Goal: Transaction & Acquisition: Purchase product/service

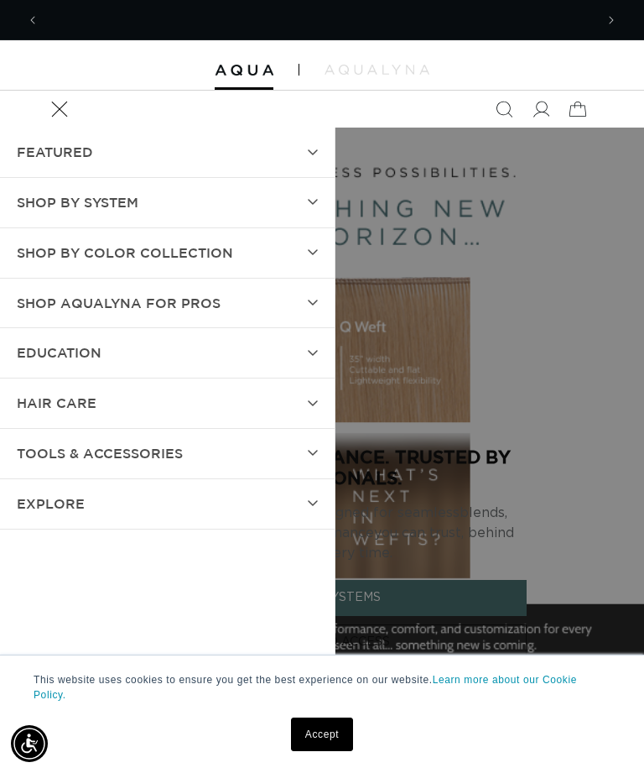
scroll to position [0, 1111]
click at [304, 198] on summary "SHOP BY SYSTEM" at bounding box center [167, 203] width 335 height 50
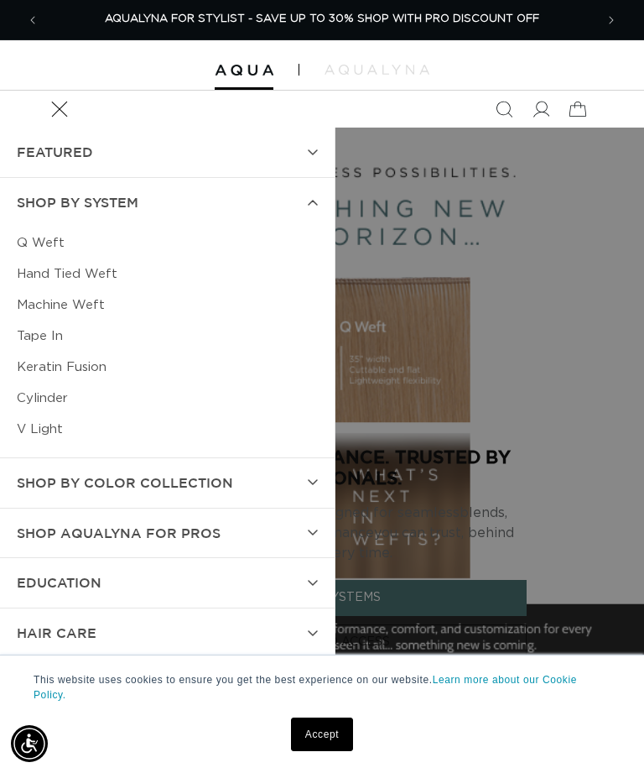
scroll to position [0, 0]
click at [24, 274] on link "Hand Tied Weft" at bounding box center [167, 273] width 301 height 31
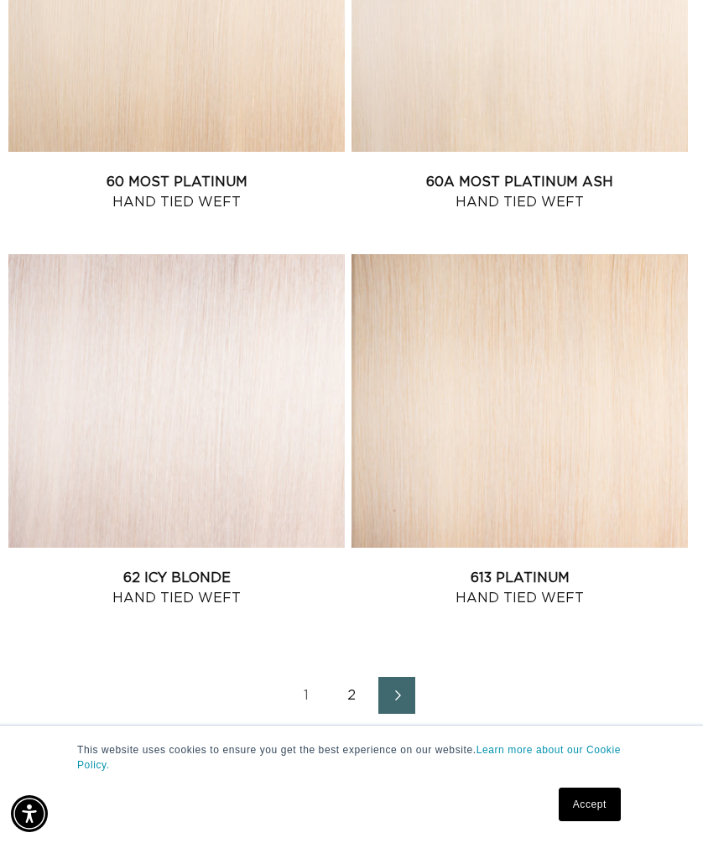
click at [361, 714] on link "2" at bounding box center [351, 695] width 37 height 37
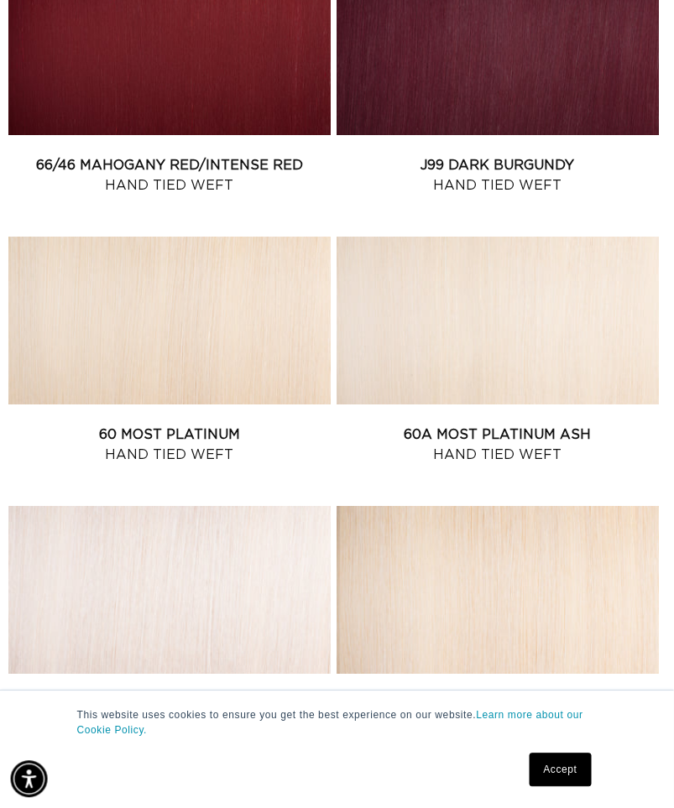
scroll to position [2420, 1]
click at [194, 425] on link "60 Most Platinum Hand Tied Weft" at bounding box center [169, 445] width 322 height 40
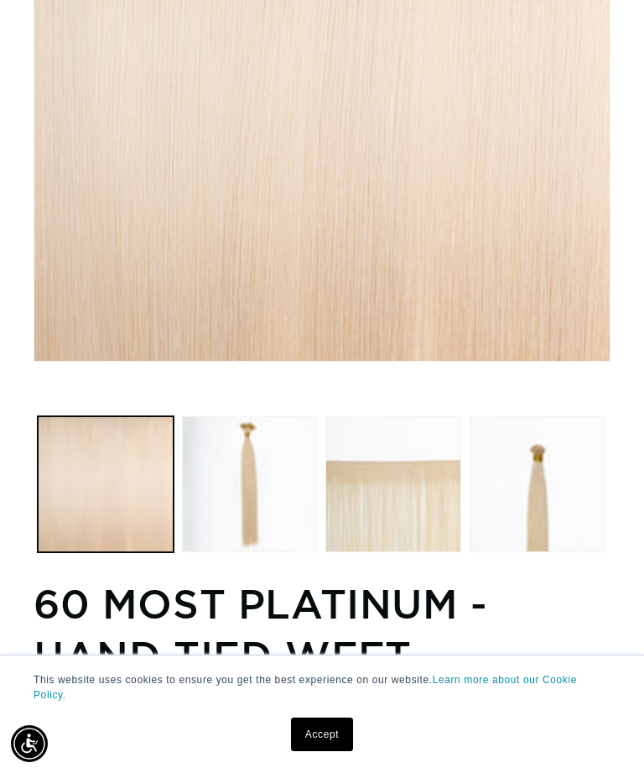
scroll to position [0, 1111]
click at [420, 494] on button "Load image 3 in gallery view" at bounding box center [394, 484] width 136 height 136
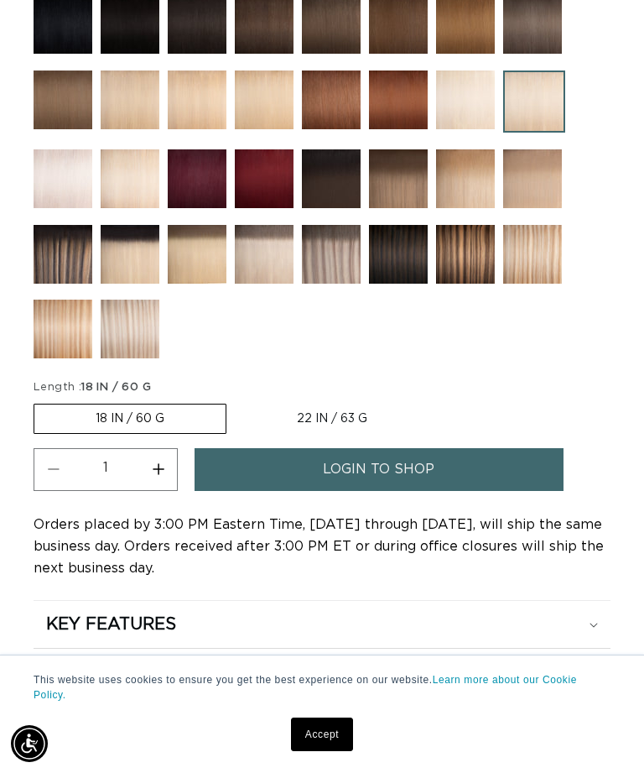
scroll to position [1167, 0]
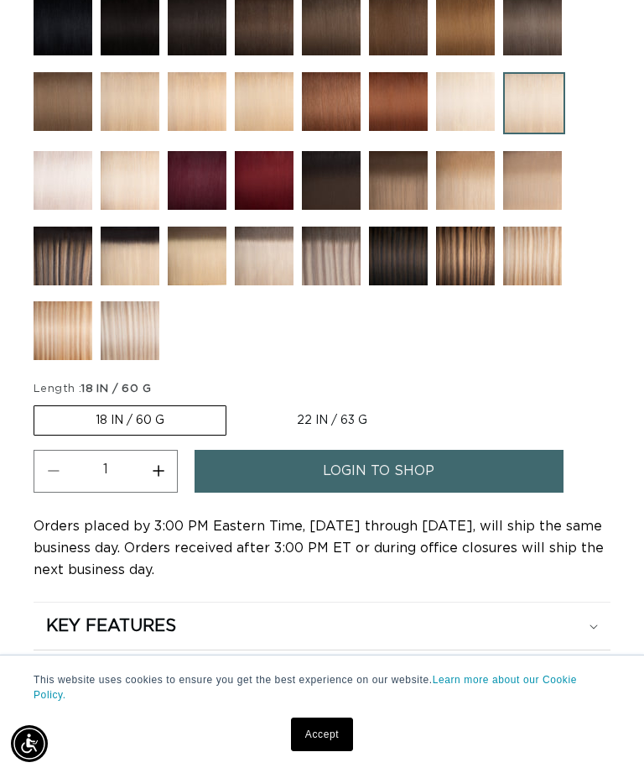
click at [164, 418] on label "18 IN / 60 G Variant sold out or unavailable" at bounding box center [130, 420] width 193 height 30
click at [39, 403] on input "18 IN / 60 G Variant sold out or unavailable" at bounding box center [38, 402] width 1 height 1
click at [313, 422] on label "22 IN / 63 G Variant sold out or unavailable" at bounding box center [332, 420] width 193 height 29
click at [236, 403] on input "22 IN / 63 G Variant sold out or unavailable" at bounding box center [235, 402] width 1 height 1
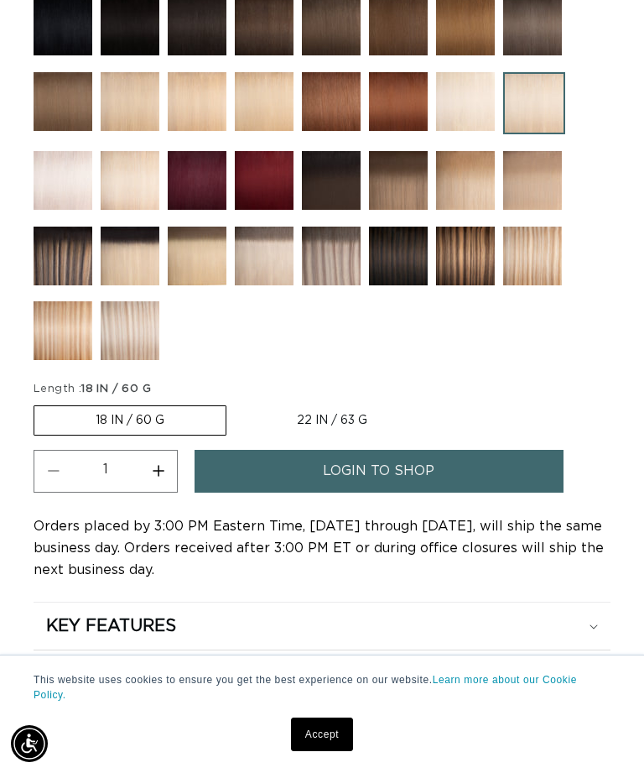
radio input "true"
